Goal: Task Accomplishment & Management: Manage account settings

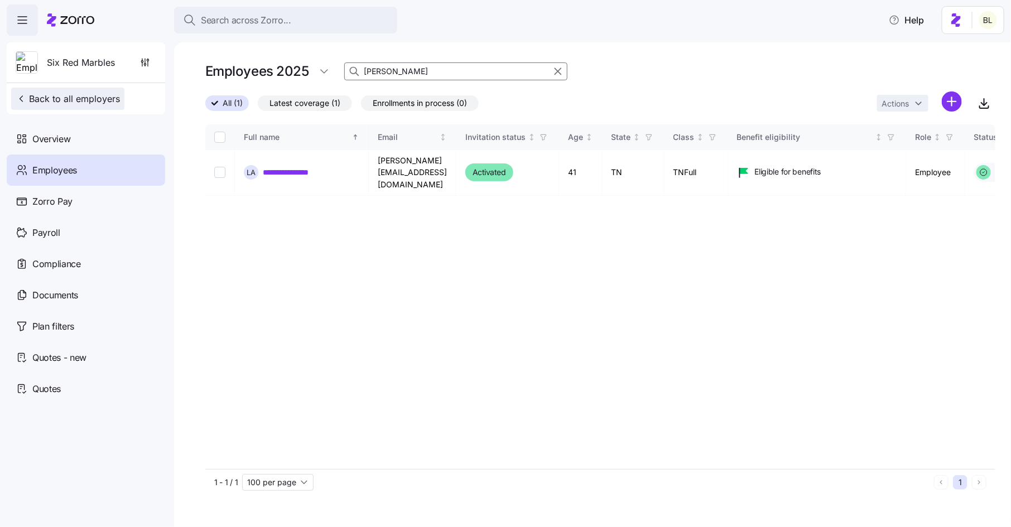
click at [85, 100] on span "Back to all employers" at bounding box center [68, 98] width 104 height 13
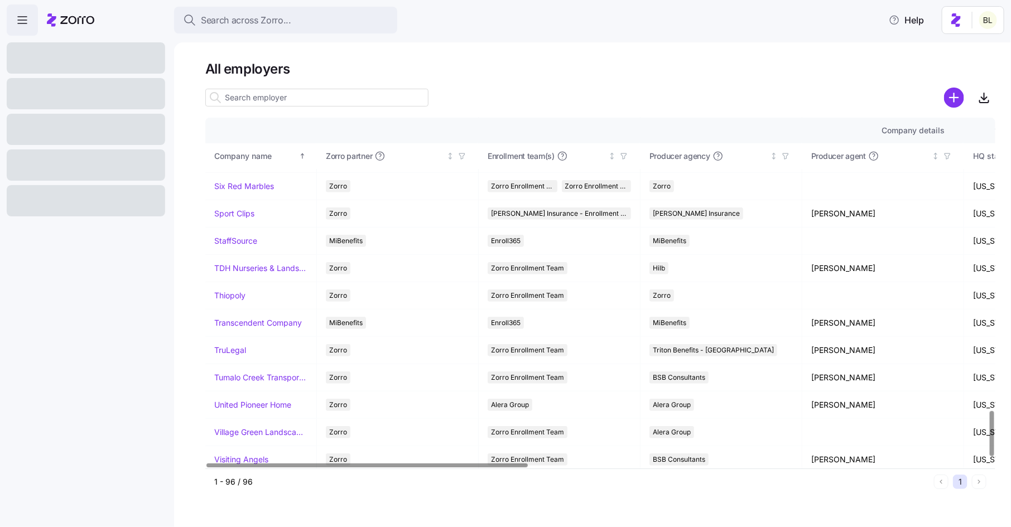
scroll to position [2303, 0]
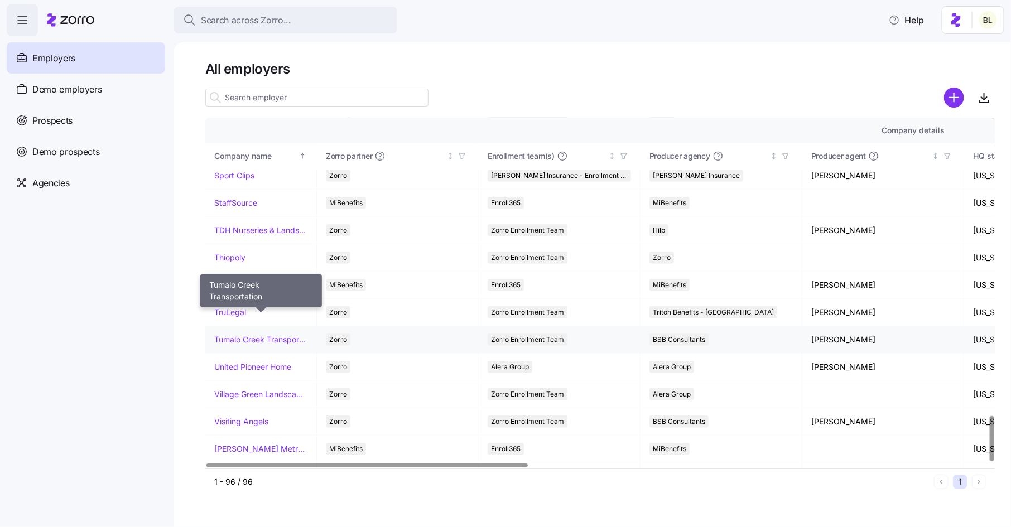
click at [258, 334] on link "Tumalo Creek Transportation" at bounding box center [260, 339] width 93 height 11
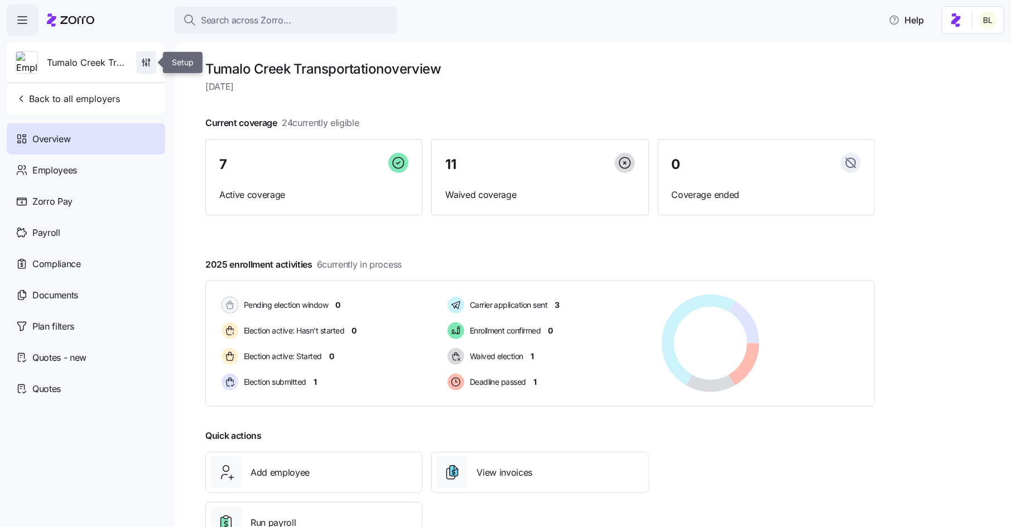
click at [146, 61] on icon "button" at bounding box center [146, 62] width 11 height 11
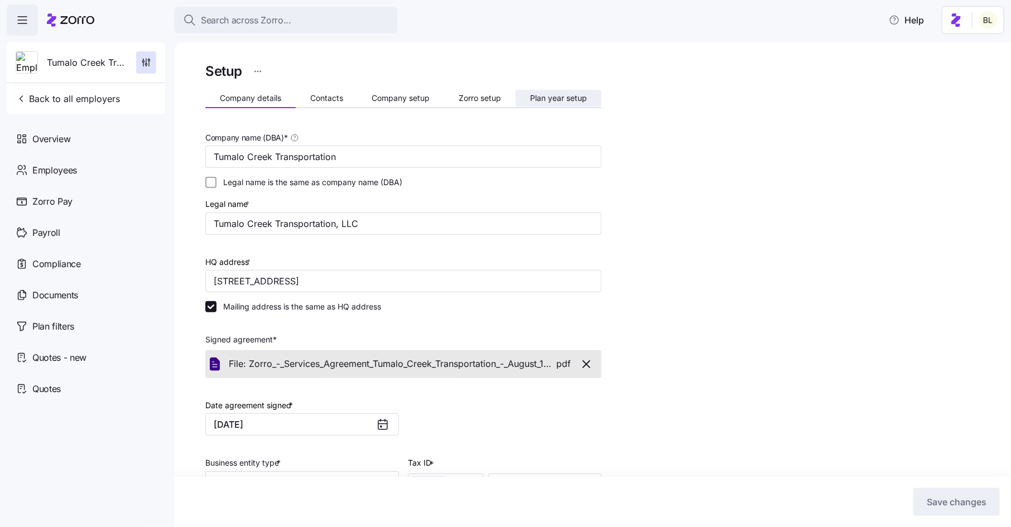
click at [578, 97] on span "Plan year setup" at bounding box center [558, 98] width 57 height 8
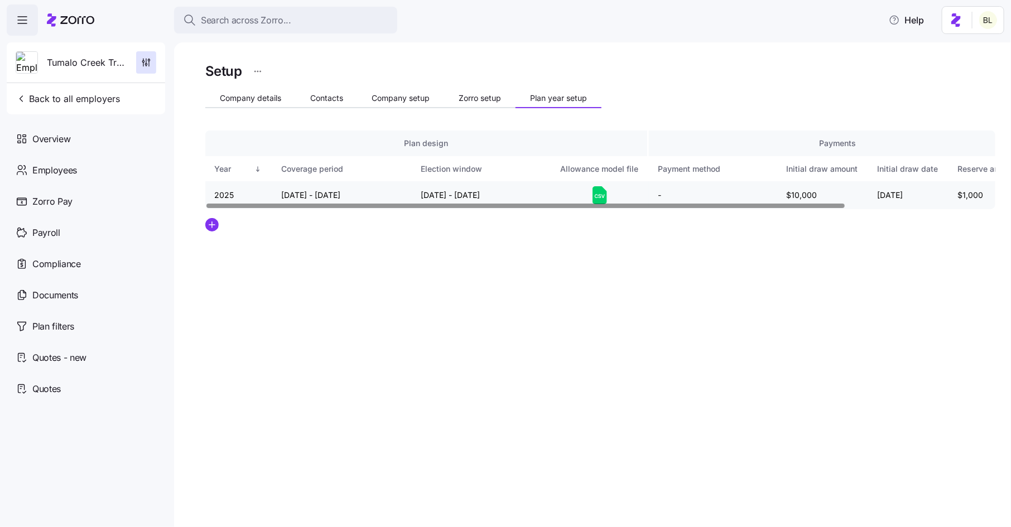
click at [603, 196] on icon at bounding box center [602, 197] width 3 height 4
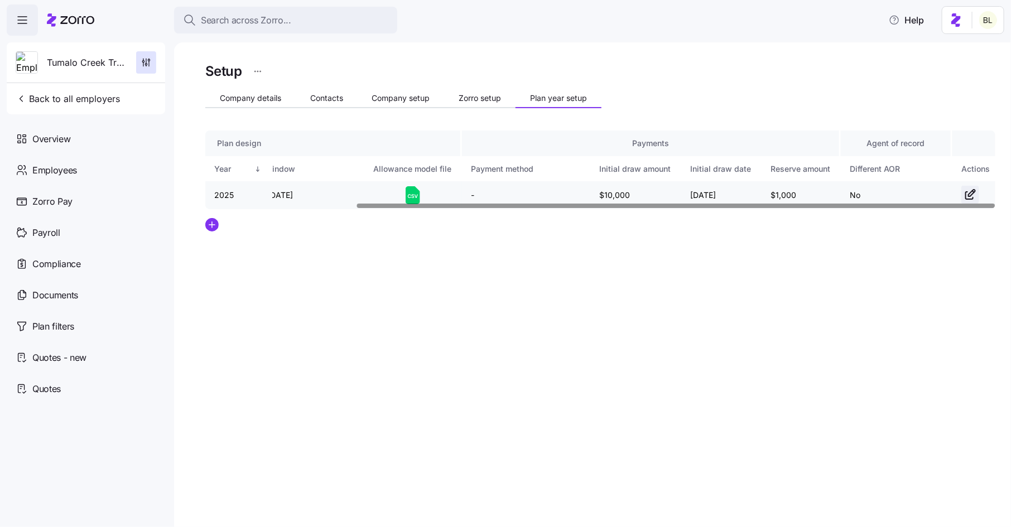
click at [967, 194] on icon "button" at bounding box center [969, 194] width 13 height 13
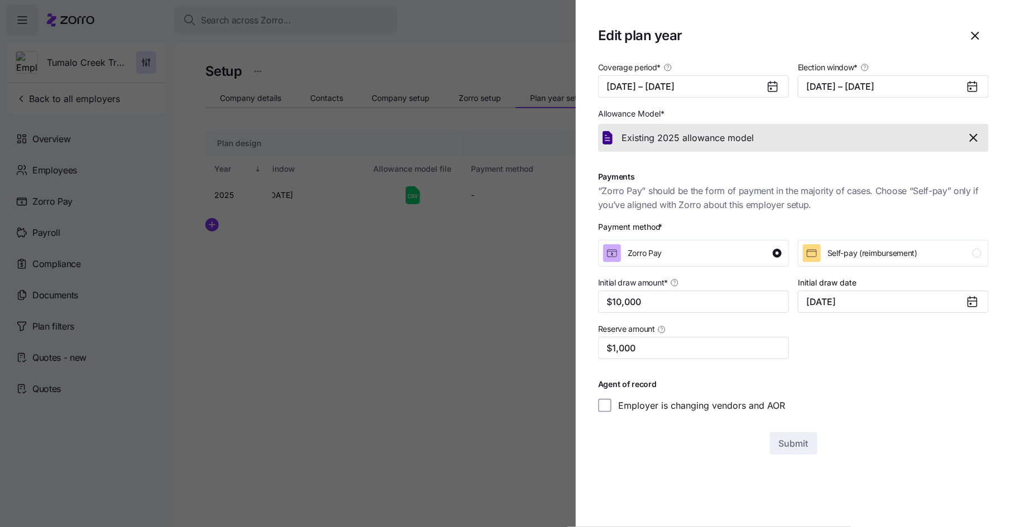
click at [976, 136] on icon "button" at bounding box center [973, 137] width 7 height 7
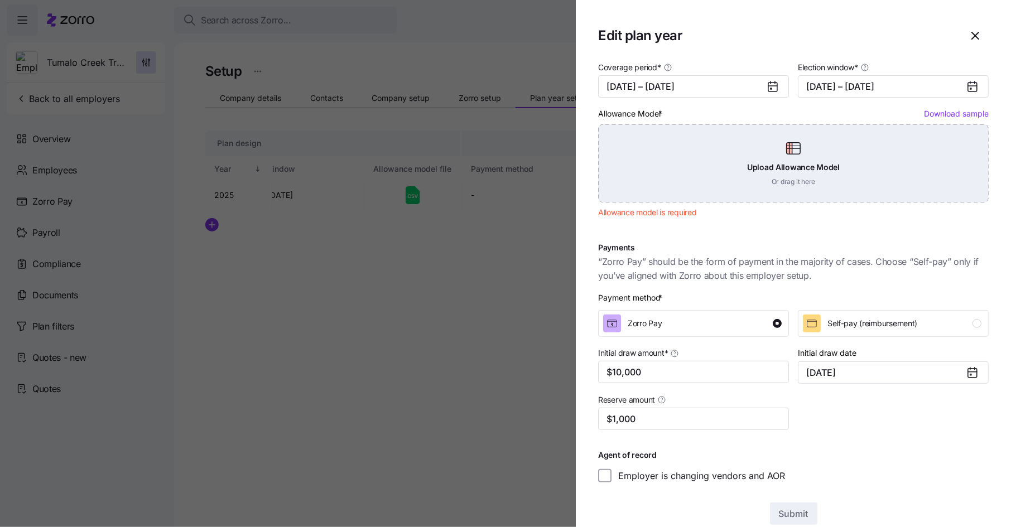
click at [843, 147] on div "Upload Allowance Model Or drag it here" at bounding box center [793, 163] width 390 height 78
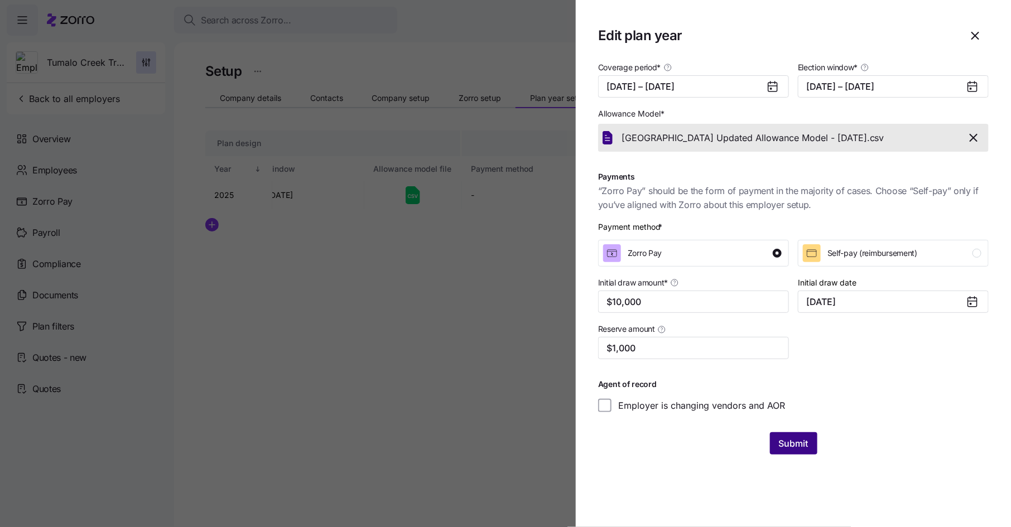
click at [795, 447] on span "Submit" at bounding box center [794, 443] width 30 height 13
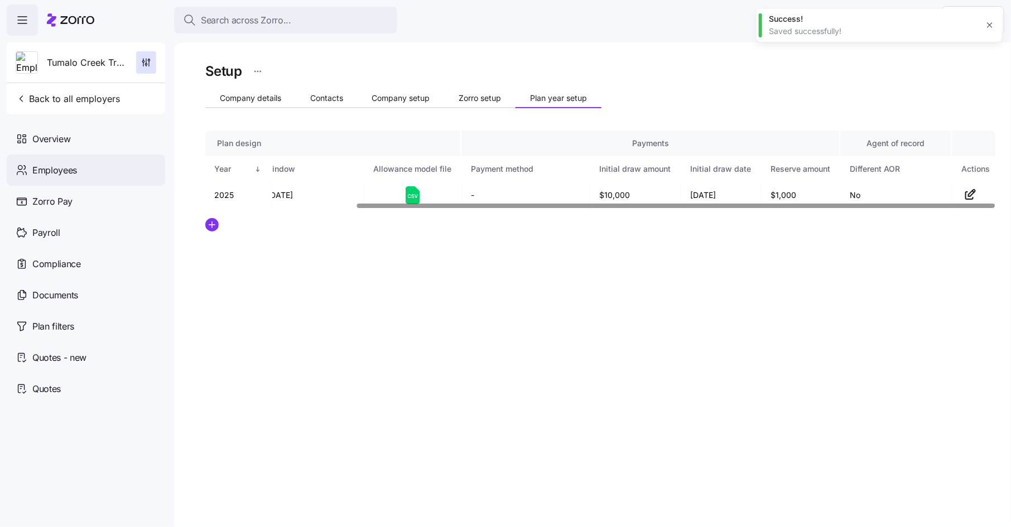
click at [74, 163] on span "Employees" at bounding box center [54, 170] width 45 height 14
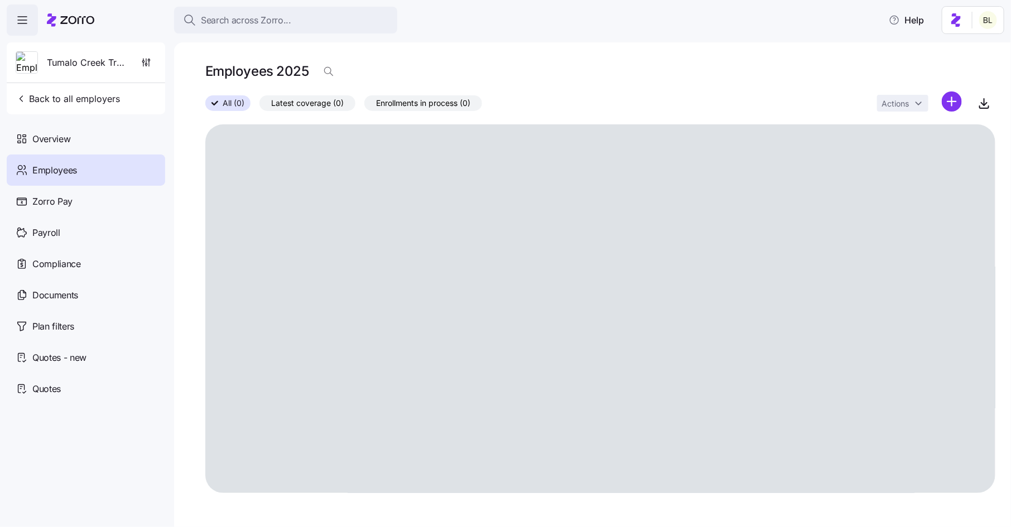
click at [951, 102] on html "Search across Zorro... Help Tumalo Creek Transportation Back to all employers O…" at bounding box center [505, 260] width 1011 height 520
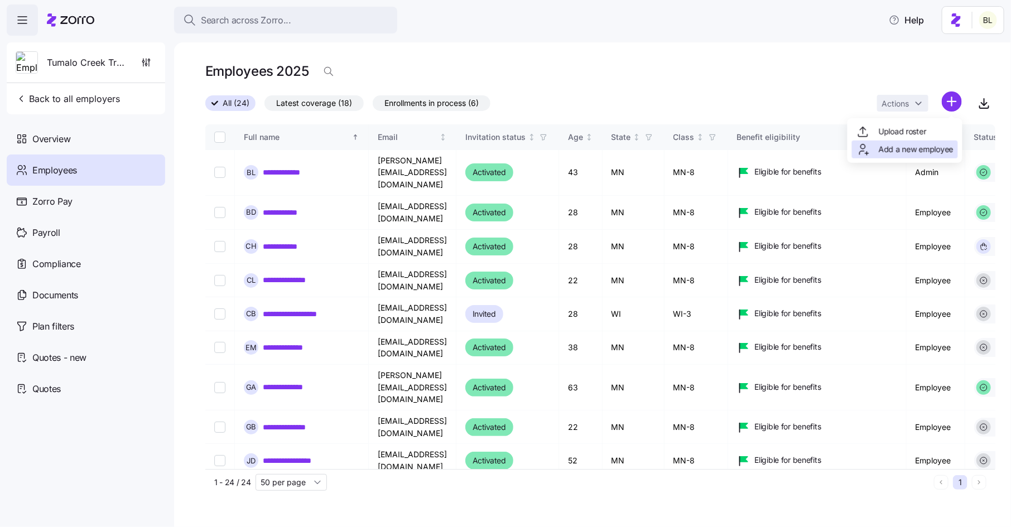
click at [926, 146] on span "Add a new employee" at bounding box center [916, 149] width 75 height 11
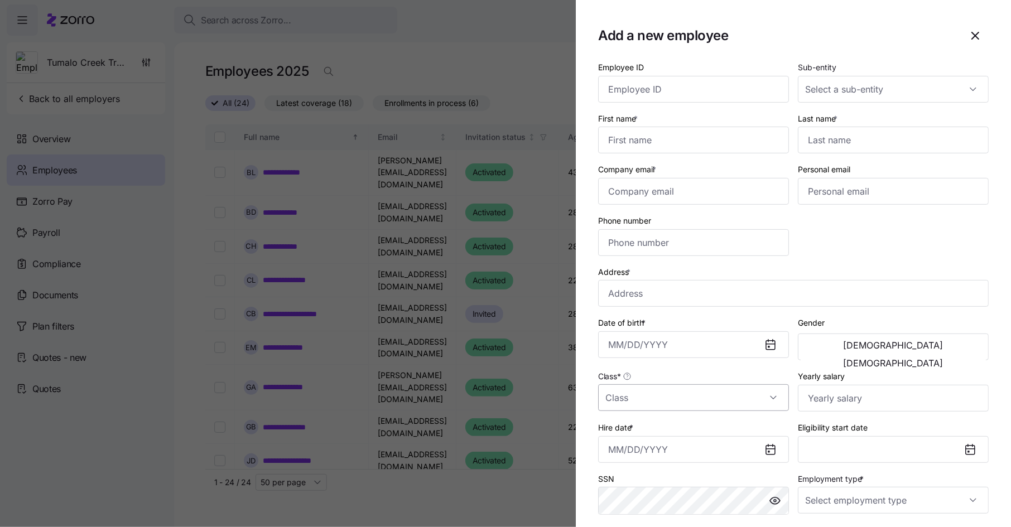
click at [705, 399] on input "Class *" at bounding box center [693, 397] width 191 height 27
click at [974, 38] on icon "button" at bounding box center [974, 35] width 13 height 13
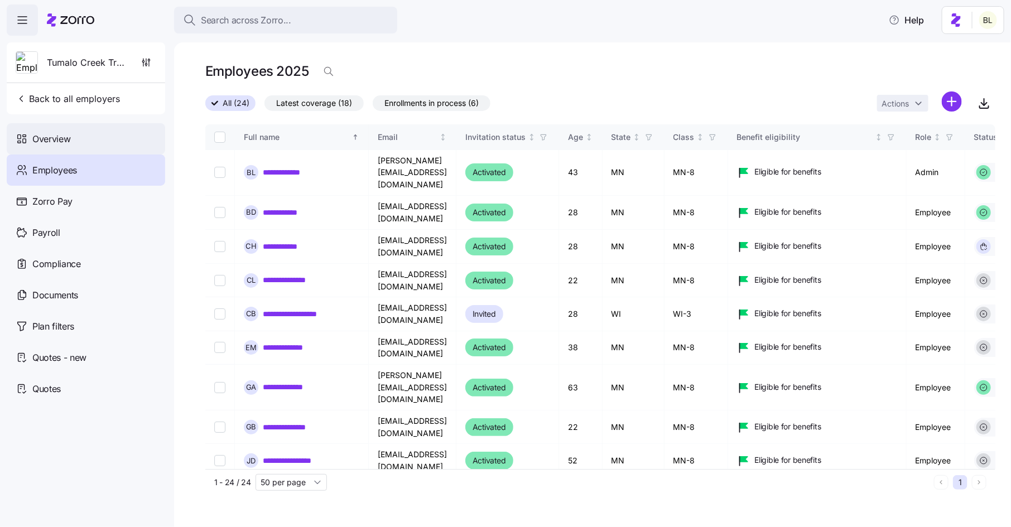
click at [70, 137] on span "Overview" at bounding box center [51, 139] width 38 height 14
